Goal: Information Seeking & Learning: Learn about a topic

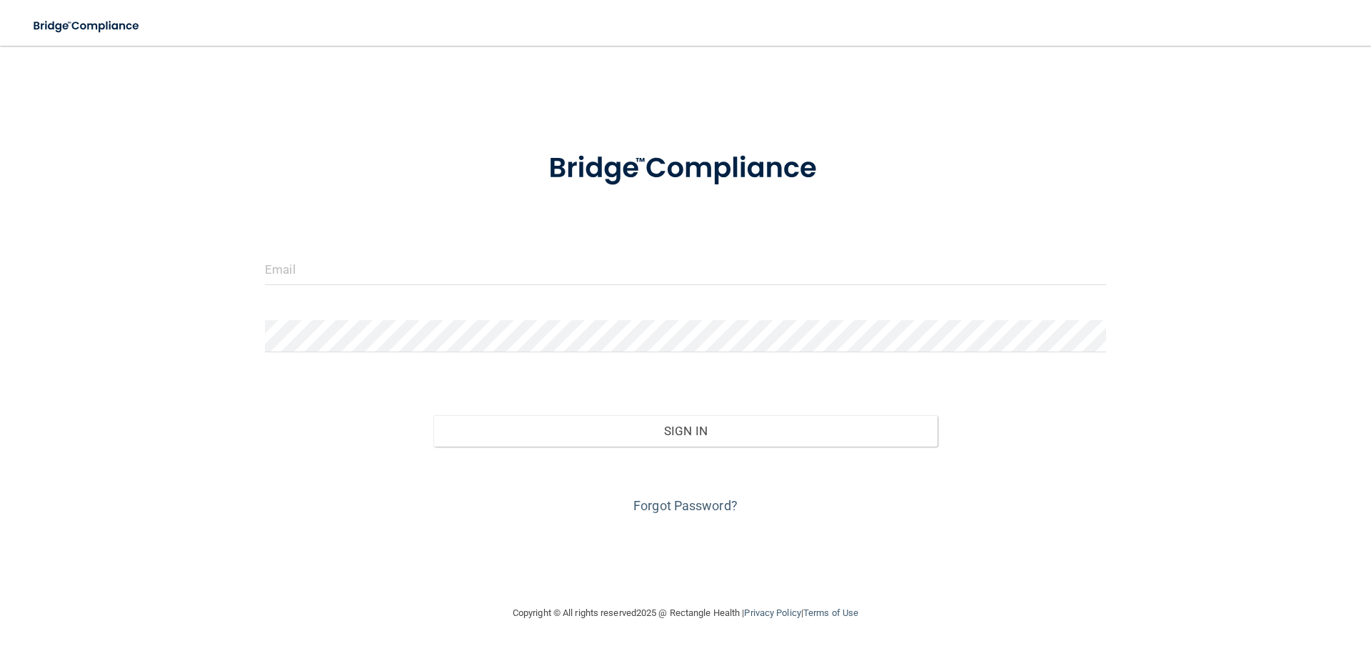
click at [764, 288] on div at bounding box center [685, 274] width 863 height 43
click at [767, 269] on input "email" at bounding box center [685, 269] width 841 height 32
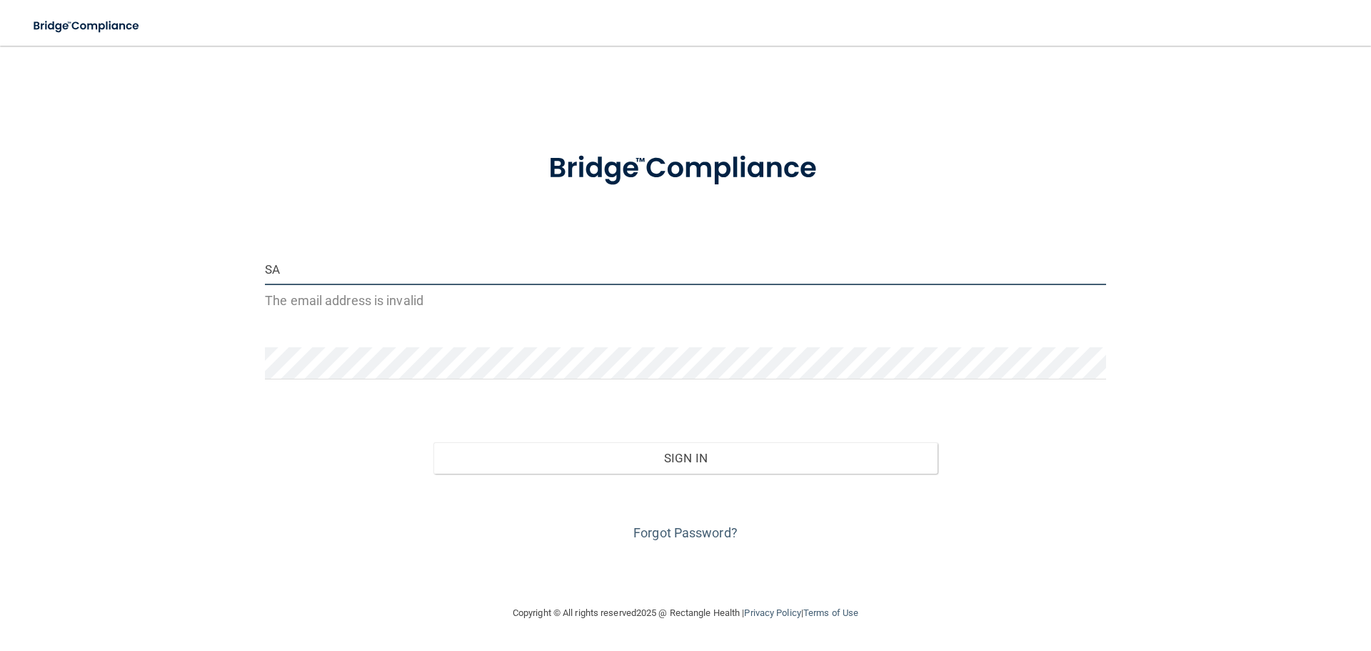
type input "[EMAIL_ADDRESS][DOMAIN_NAME]"
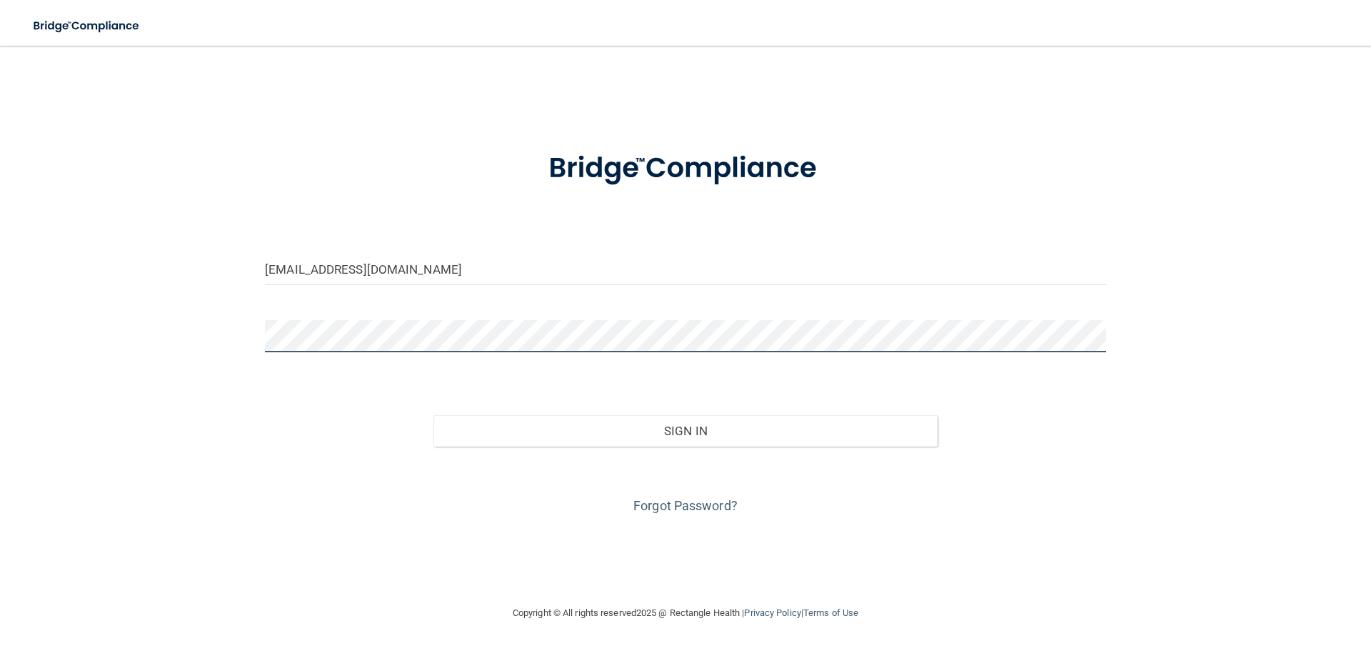
click at [433, 415] on button "Sign In" at bounding box center [685, 430] width 505 height 31
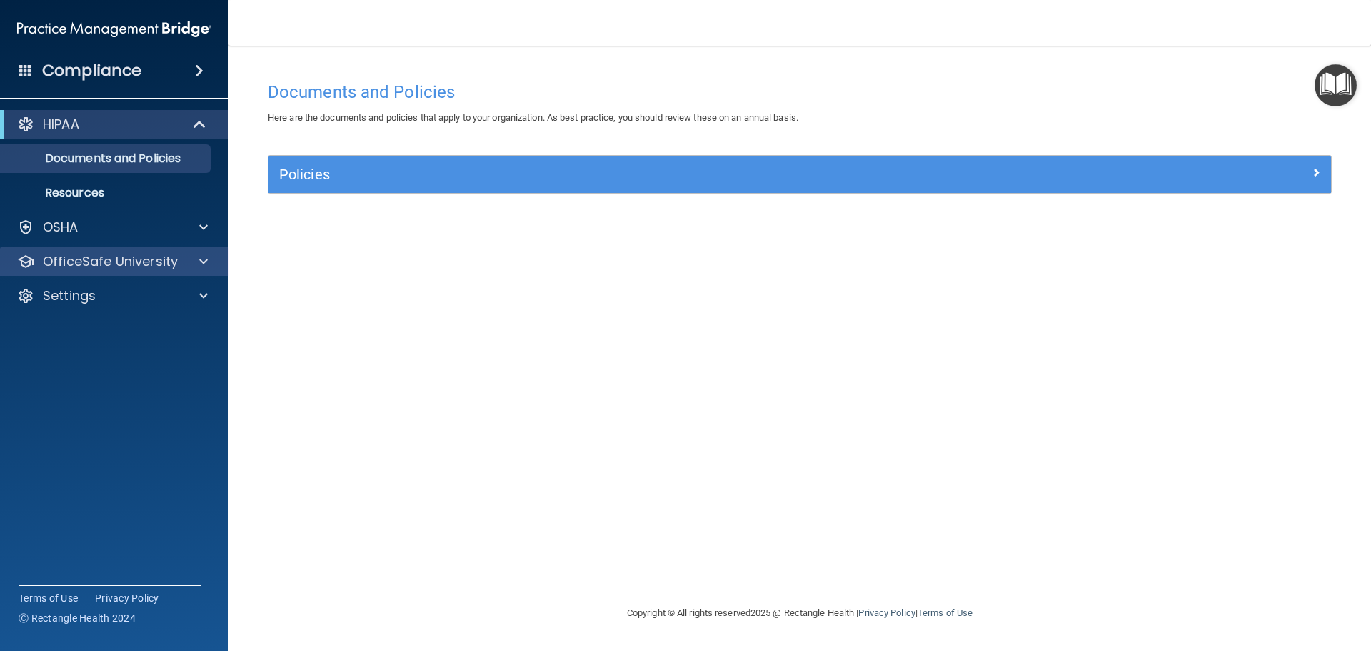
click at [209, 271] on div "OfficeSafe University" at bounding box center [114, 261] width 229 height 29
click at [204, 269] on span at bounding box center [203, 261] width 9 height 17
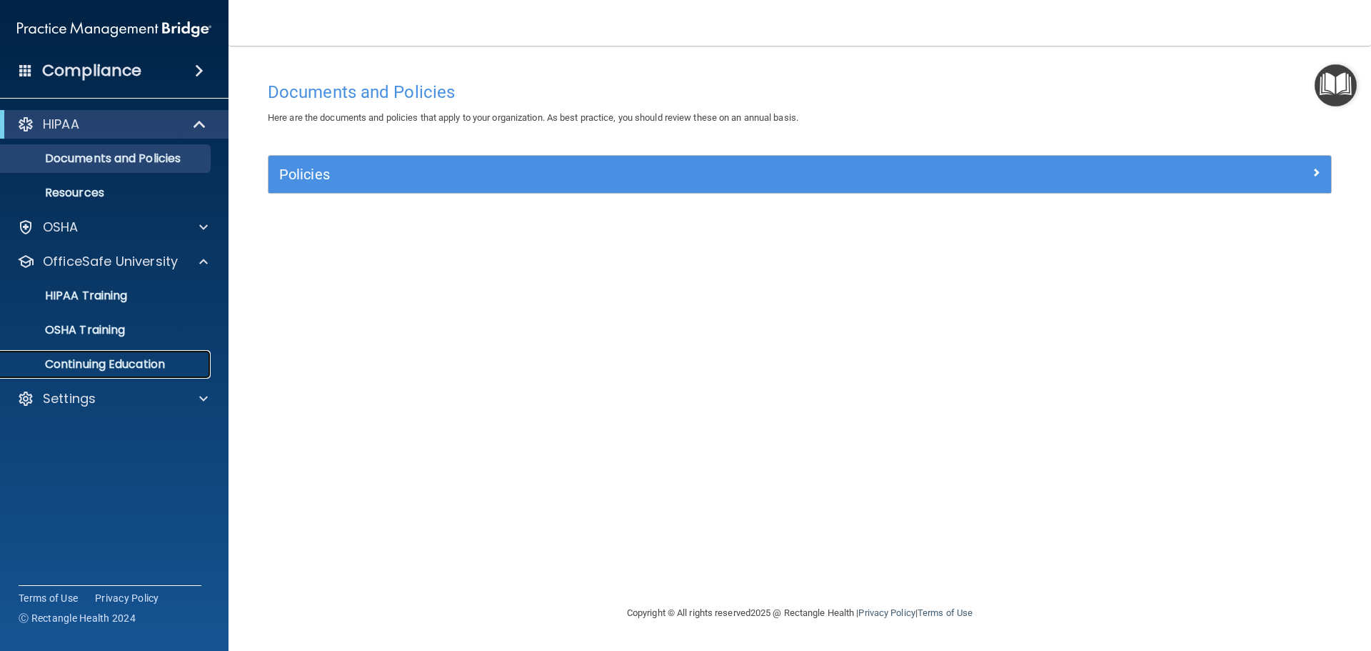
click at [111, 368] on p "Continuing Education" at bounding box center [106, 364] width 195 height 14
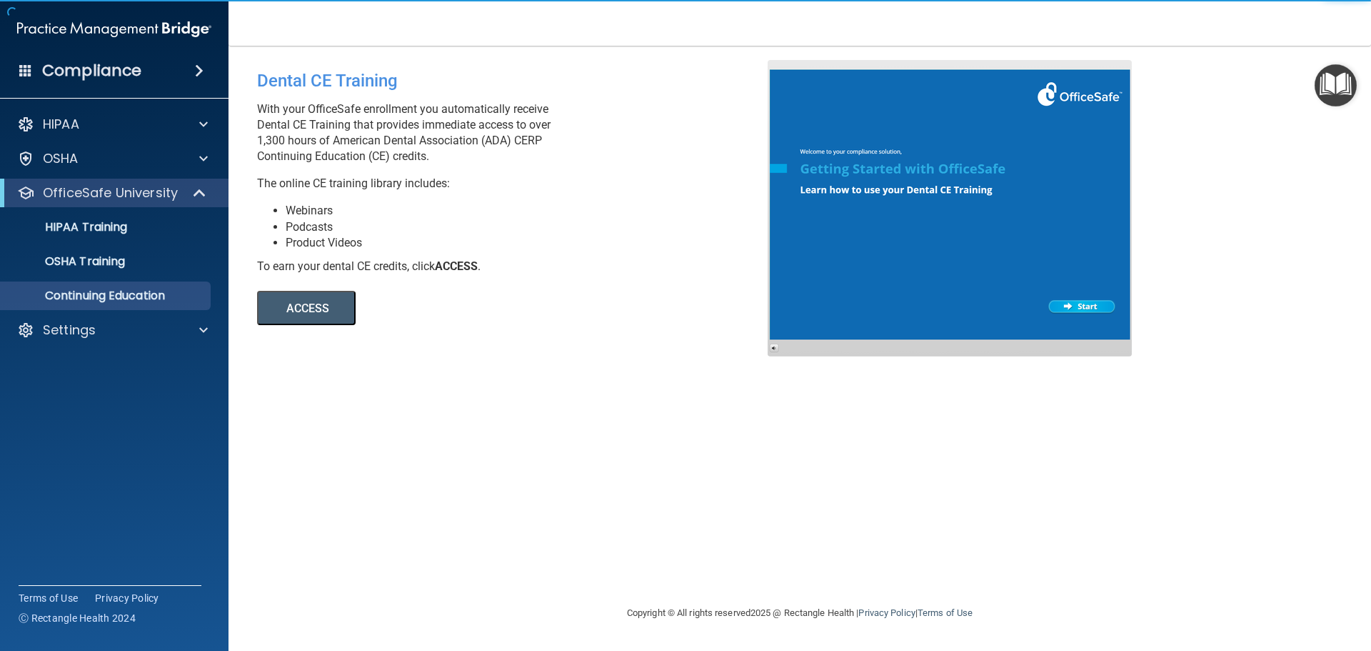
click at [337, 309] on button "ACCESS" at bounding box center [306, 308] width 99 height 34
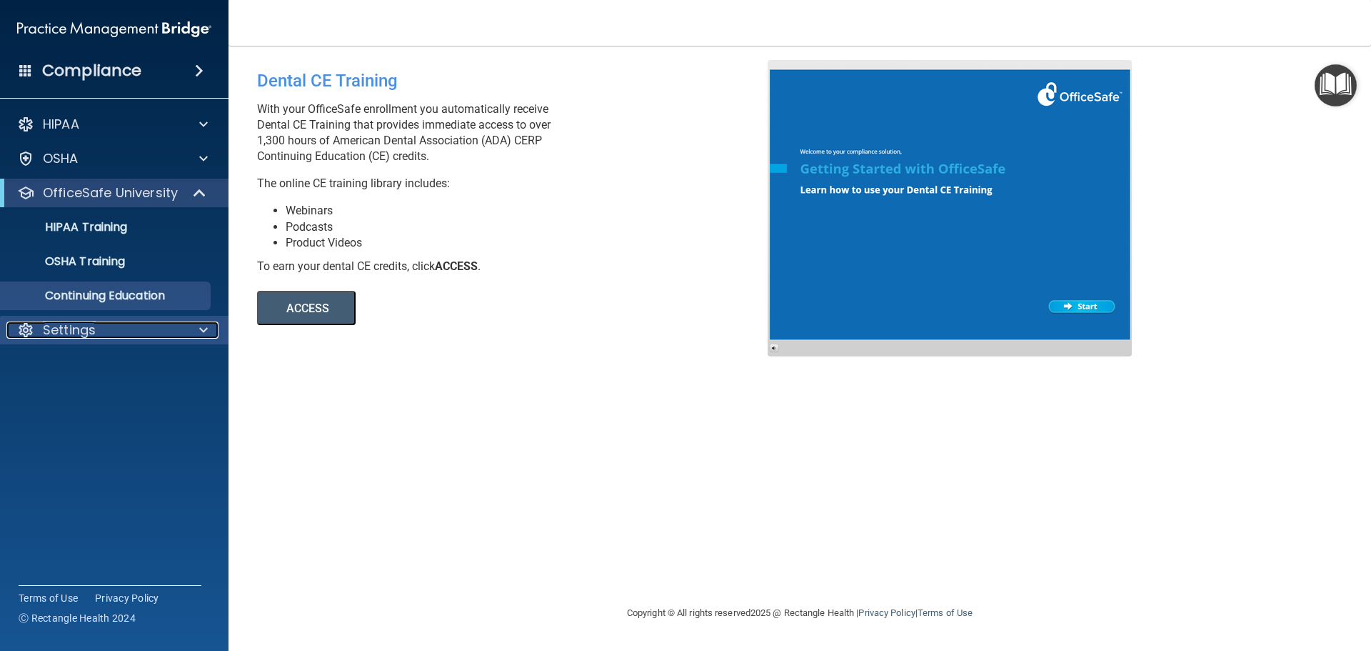
click at [189, 333] on div at bounding box center [202, 329] width 36 height 17
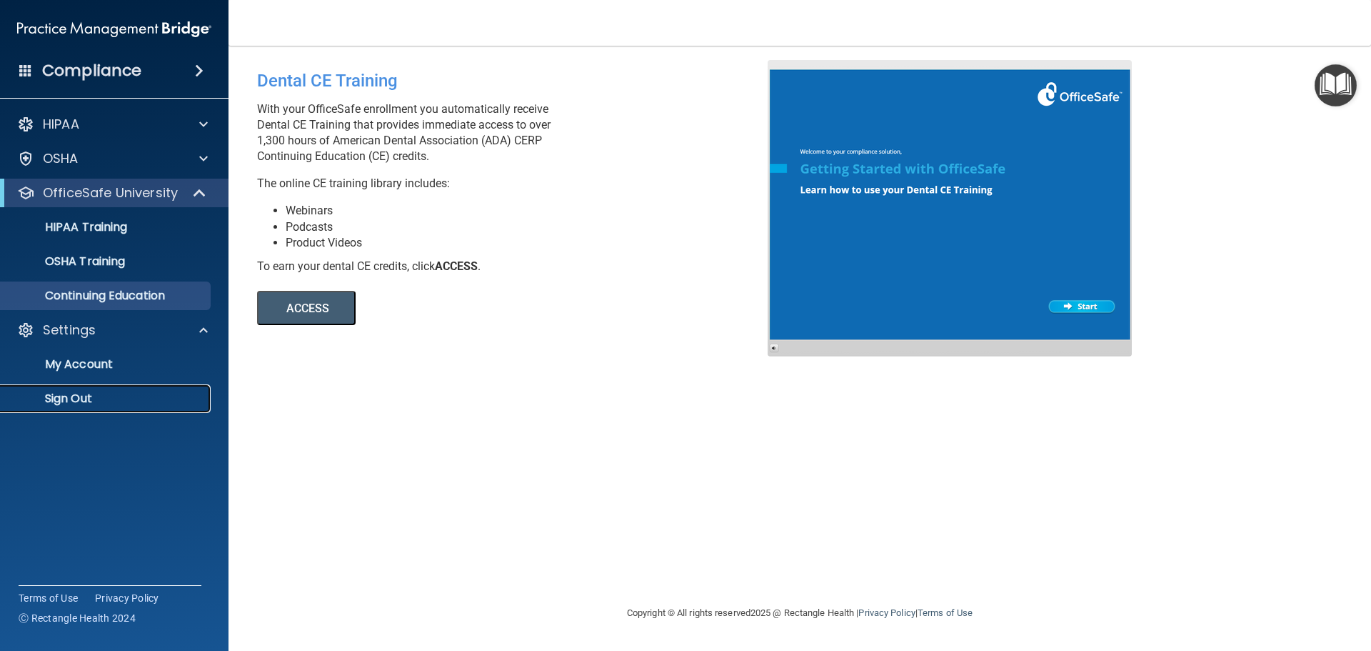
click at [59, 402] on p "Sign Out" at bounding box center [106, 398] width 195 height 14
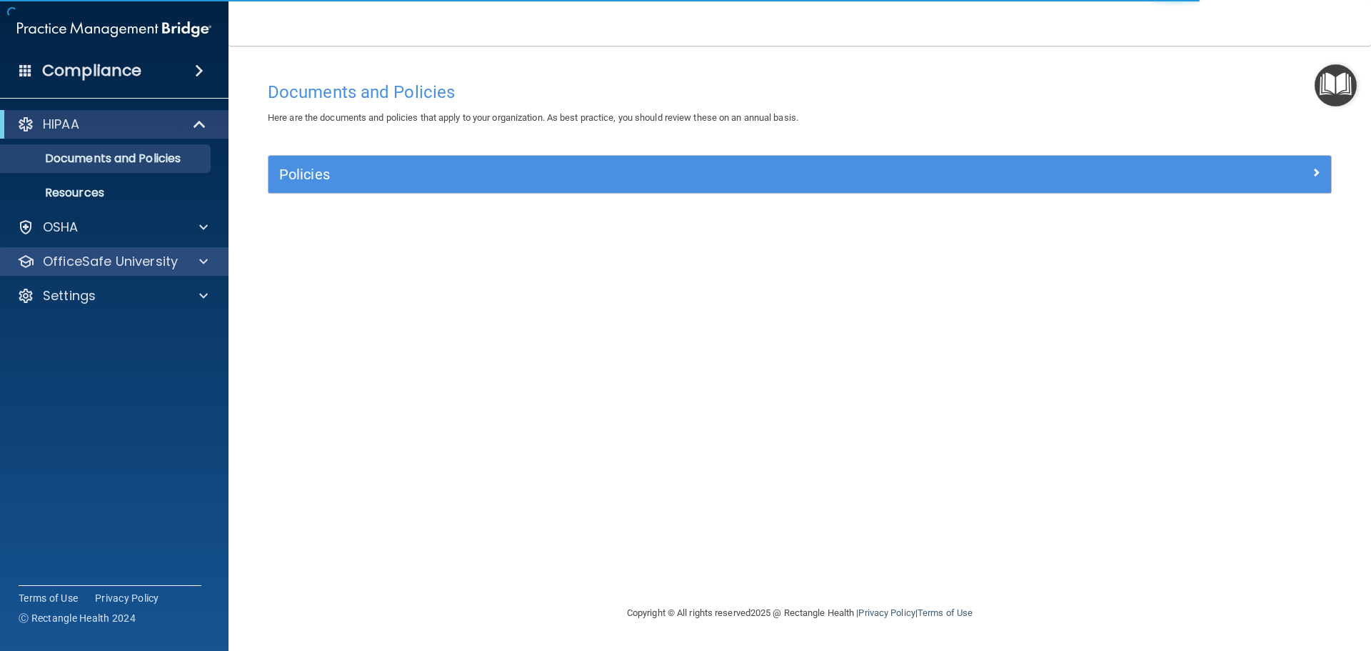
click at [205, 249] on div "OfficeSafe University" at bounding box center [114, 261] width 229 height 29
click at [204, 254] on span at bounding box center [203, 261] width 9 height 17
